Goal: Transaction & Acquisition: Purchase product/service

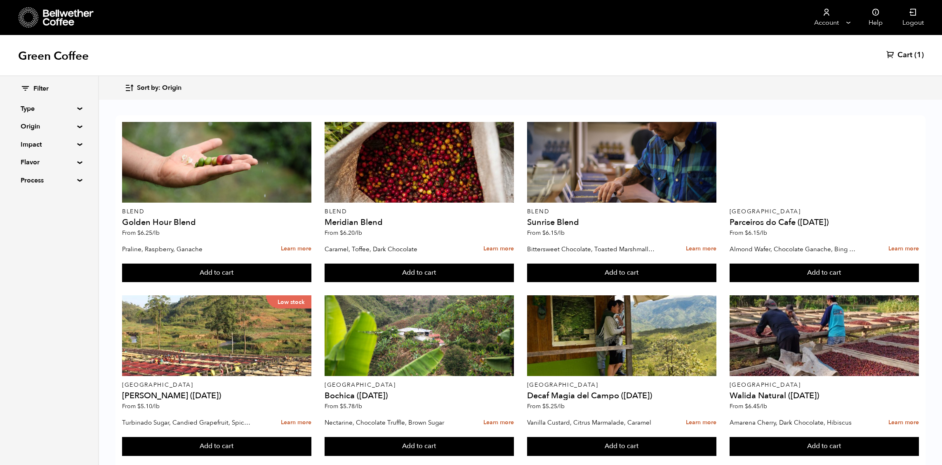
click at [63, 149] on summary "Impact" at bounding box center [49, 145] width 57 height 10
click at [28, 177] on input "Organic" at bounding box center [24, 173] width 7 height 7
checkbox input "true"
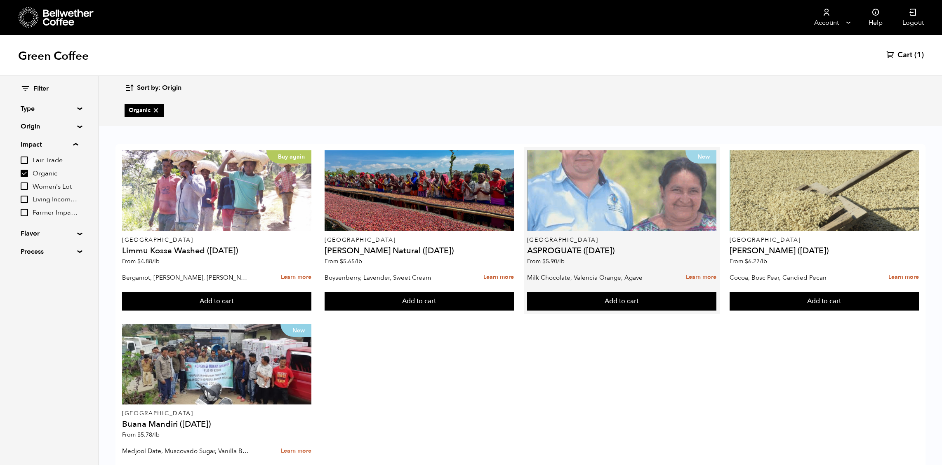
click at [604, 177] on div "New" at bounding box center [621, 190] width 189 height 81
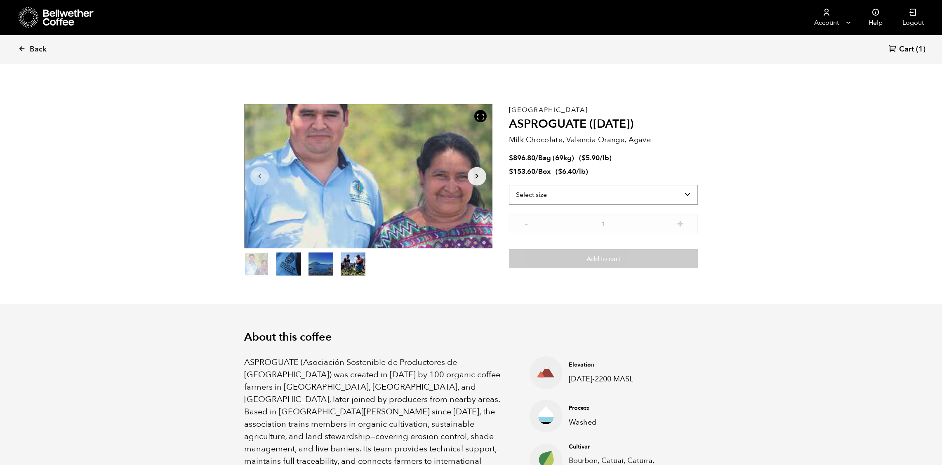
scroll to position [358, 431]
select select "box"
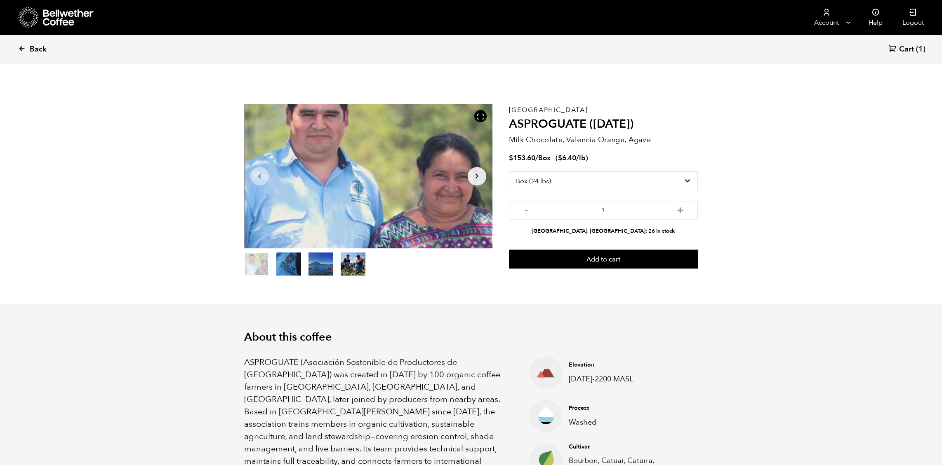
click at [47, 48] on span "Back" at bounding box center [38, 50] width 17 height 10
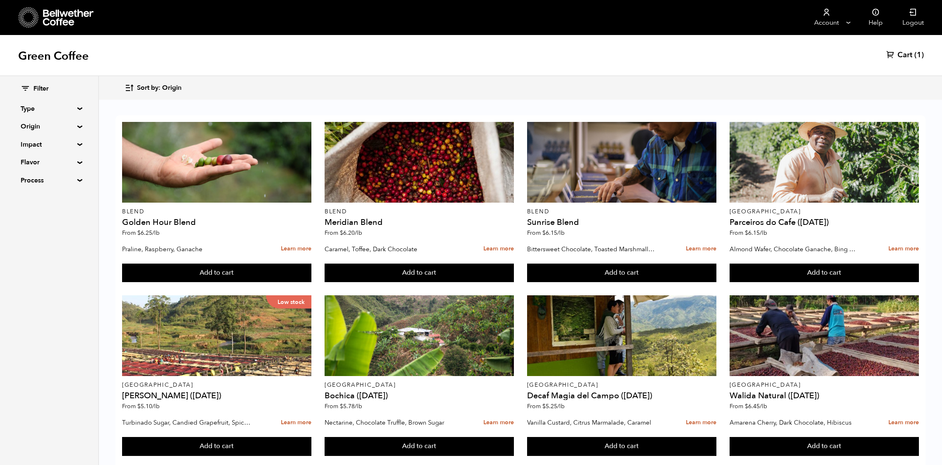
click at [47, 124] on div "Filter Type Blend Single Origin Decaf Seasonal Year Round Origin Blend Brazil B…" at bounding box center [49, 135] width 57 height 101
click at [45, 149] on summary "Impact" at bounding box center [49, 145] width 57 height 10
click at [28, 177] on input "Organic" at bounding box center [24, 173] width 7 height 7
checkbox input "true"
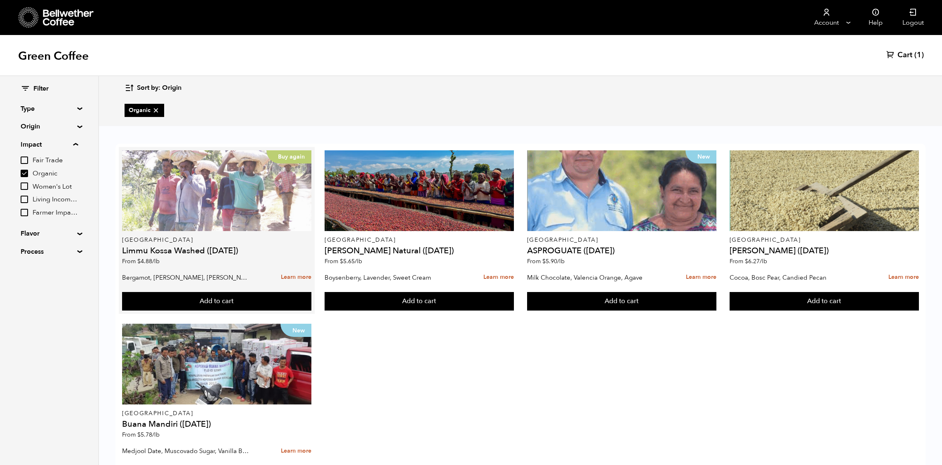
click at [210, 183] on div "Buy again" at bounding box center [216, 190] width 189 height 81
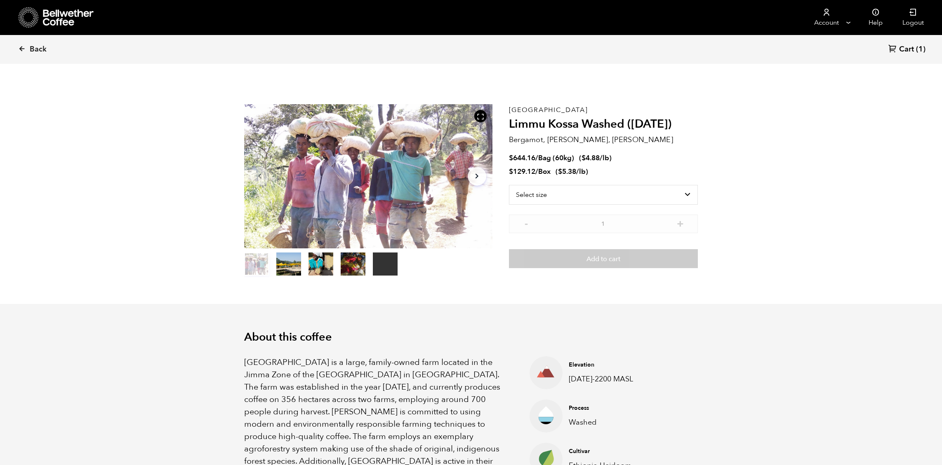
scroll to position [358, 431]
click at [552, 201] on div "Select size Bag (60kg) (132 lbs) Box (24 lbs)" at bounding box center [603, 186] width 189 height 30
select select "bag-3"
